Goal: Information Seeking & Learning: Learn about a topic

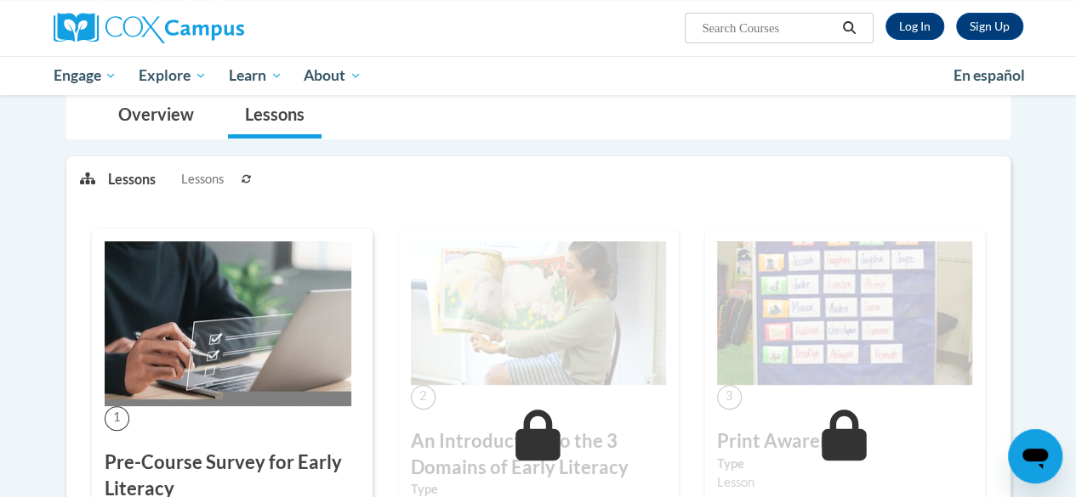
scroll to position [156, 0]
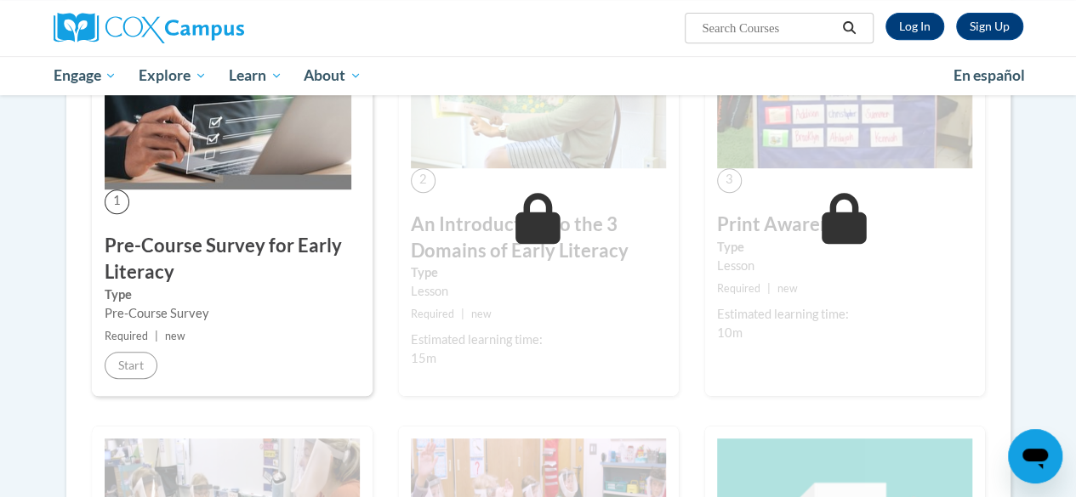
scroll to position [379, 0]
click at [168, 225] on div "1 Pre-Course Survey for Early Literacy Type Pre-Course Survey Required | new St…" at bounding box center [232, 203] width 281 height 384
click at [187, 167] on img at bounding box center [228, 106] width 247 height 165
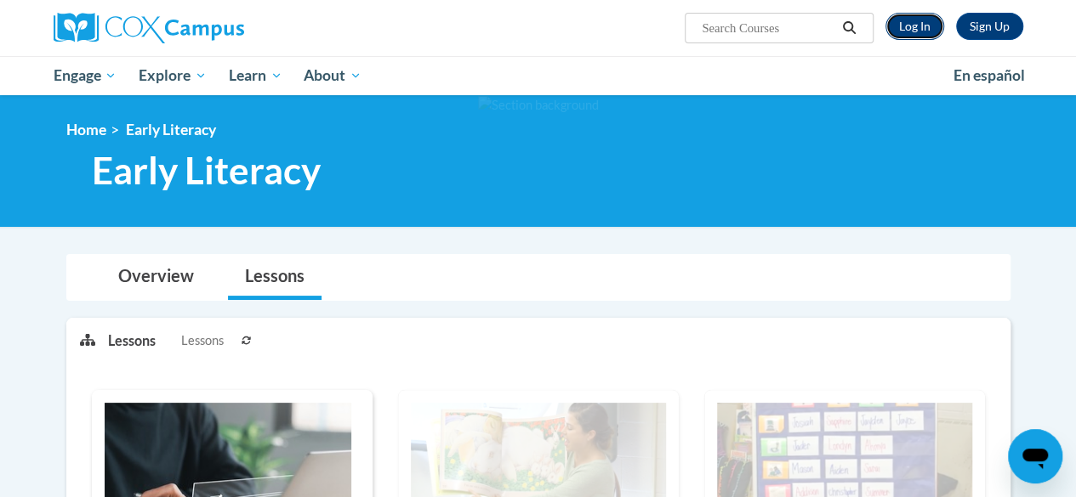
click at [900, 28] on link "Log In" at bounding box center [914, 26] width 59 height 27
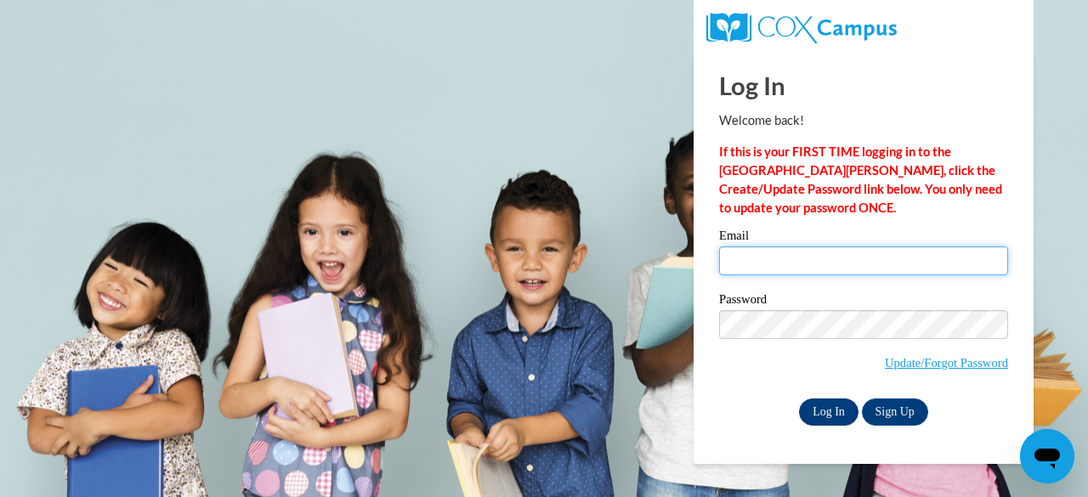
type input "[EMAIL_ADDRESS][DOMAIN_NAME]"
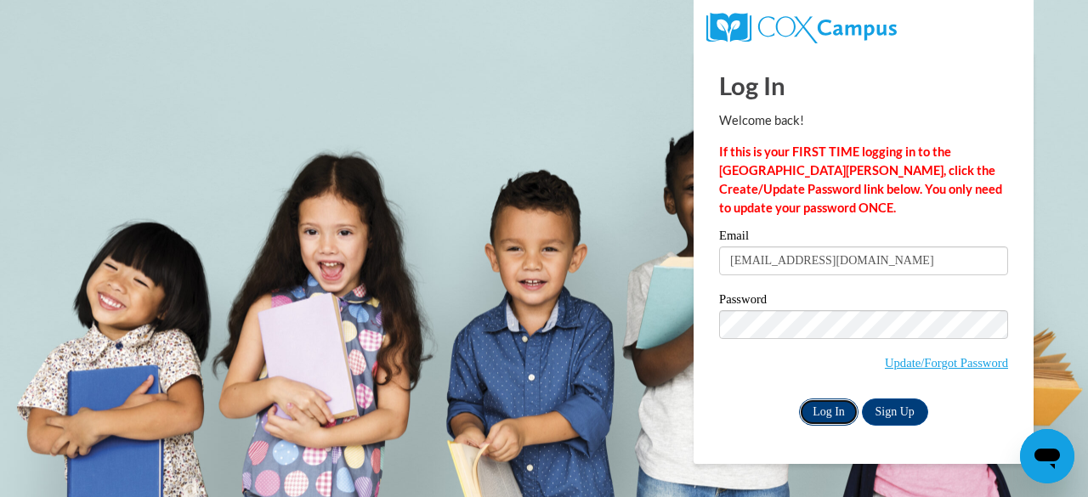
click at [824, 414] on input "Log In" at bounding box center [829, 412] width 60 height 27
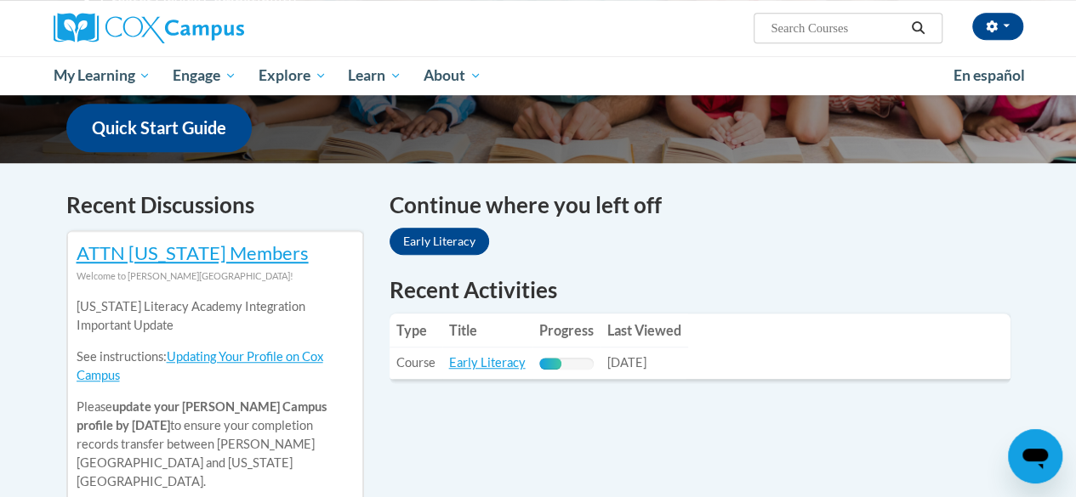
scroll to position [433, 0]
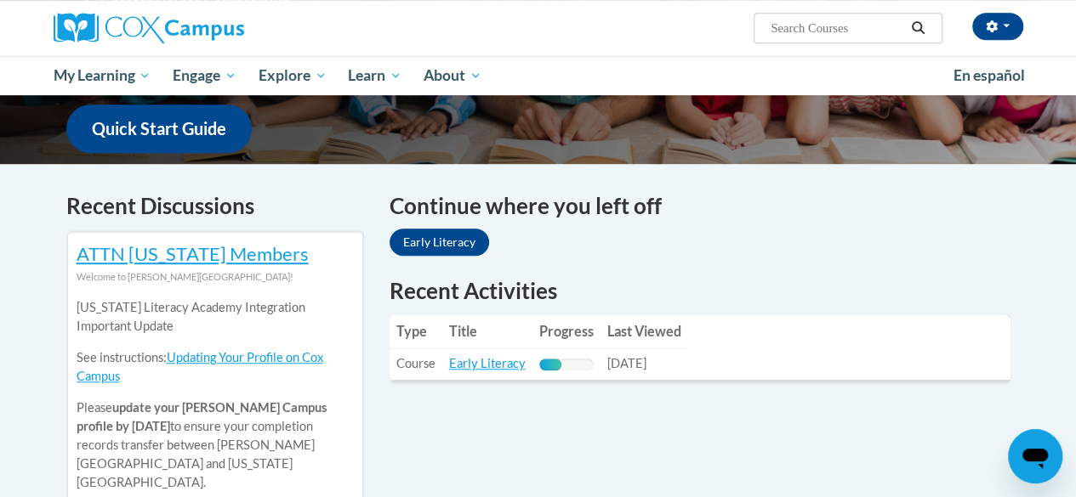
click at [471, 351] on td "Title: Early Literacy" at bounding box center [487, 364] width 90 height 31
click at [464, 361] on link "Early Literacy" at bounding box center [487, 363] width 77 height 14
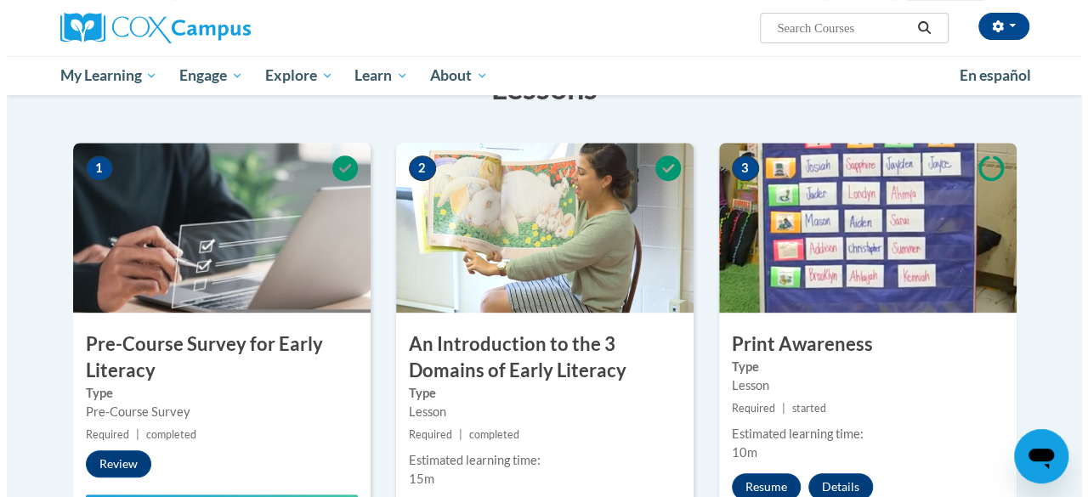
scroll to position [343, 0]
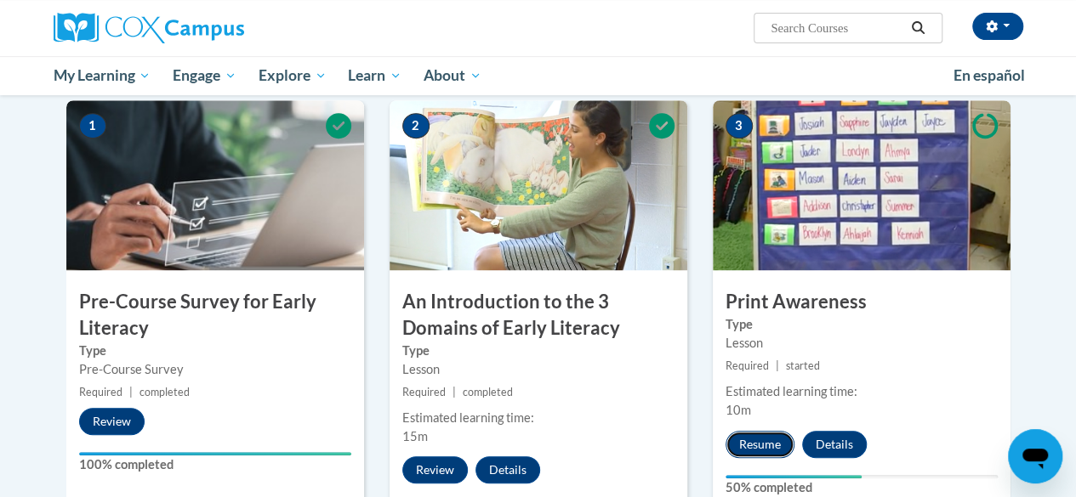
click at [759, 440] on button "Resume" at bounding box center [759, 444] width 69 height 27
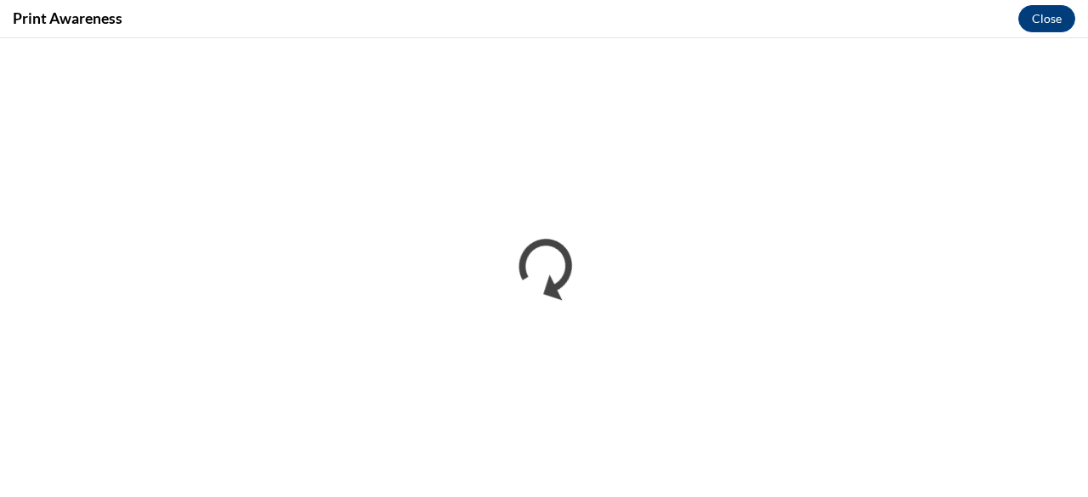
scroll to position [0, 0]
